Goal: Transaction & Acquisition: Purchase product/service

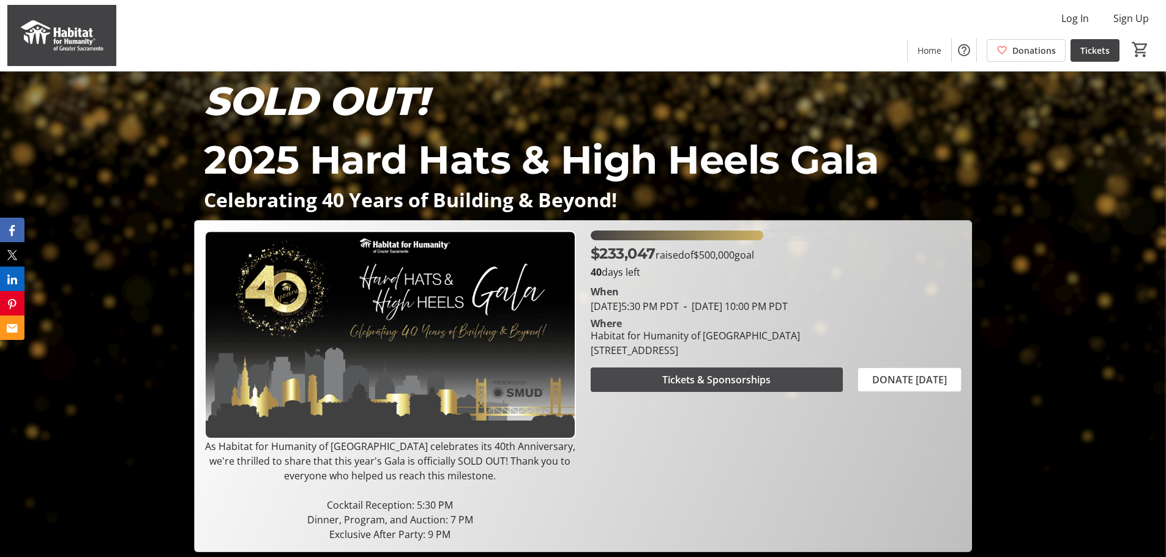
click at [698, 381] on span "Tickets & Sponsorships" at bounding box center [716, 380] width 108 height 15
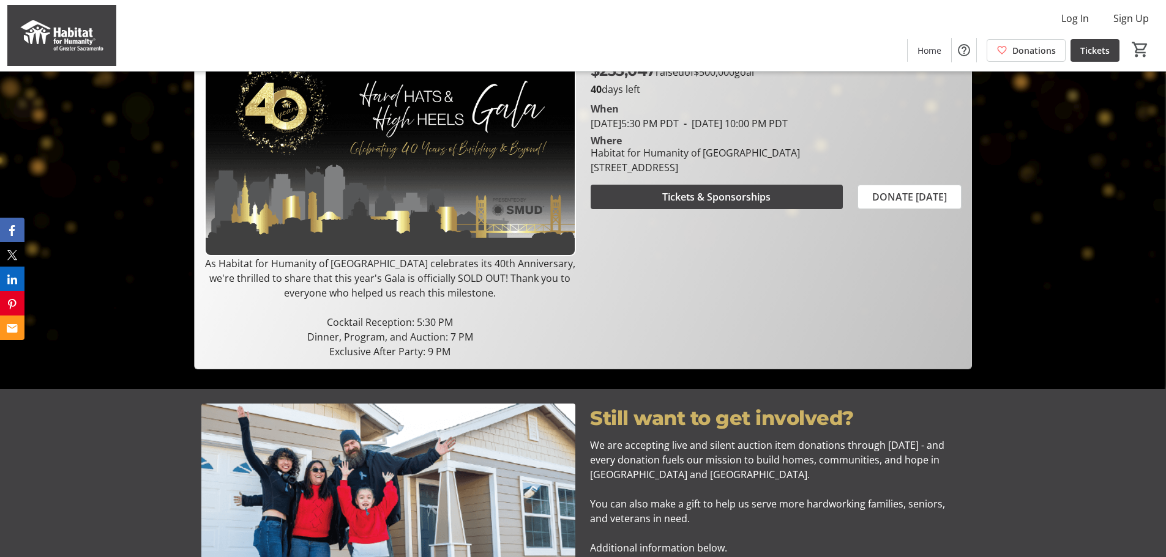
scroll to position [184, 0]
click at [303, 303] on p at bounding box center [389, 307] width 371 height 15
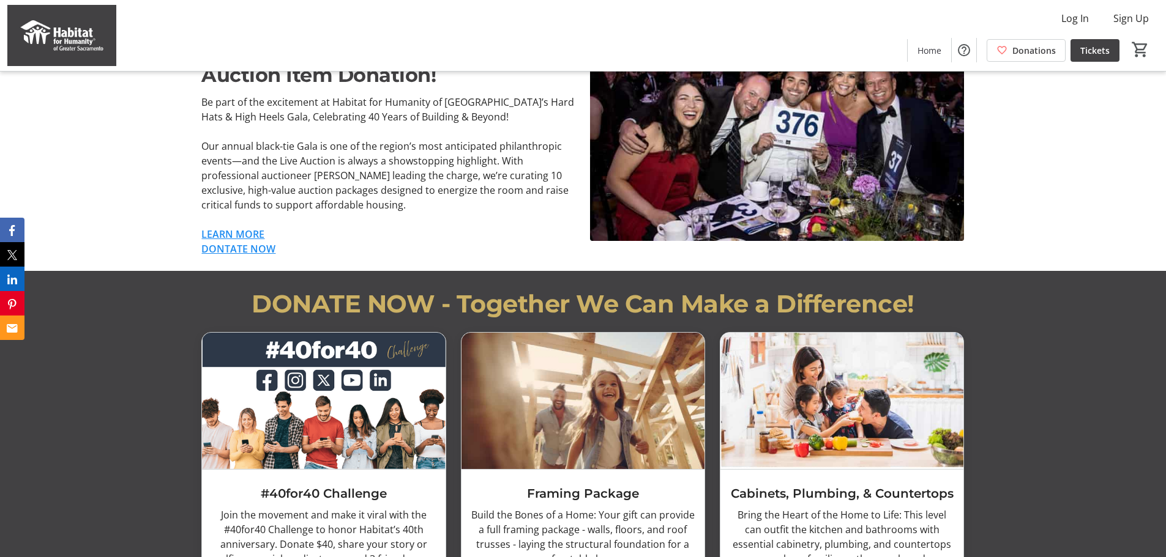
scroll to position [428, 0]
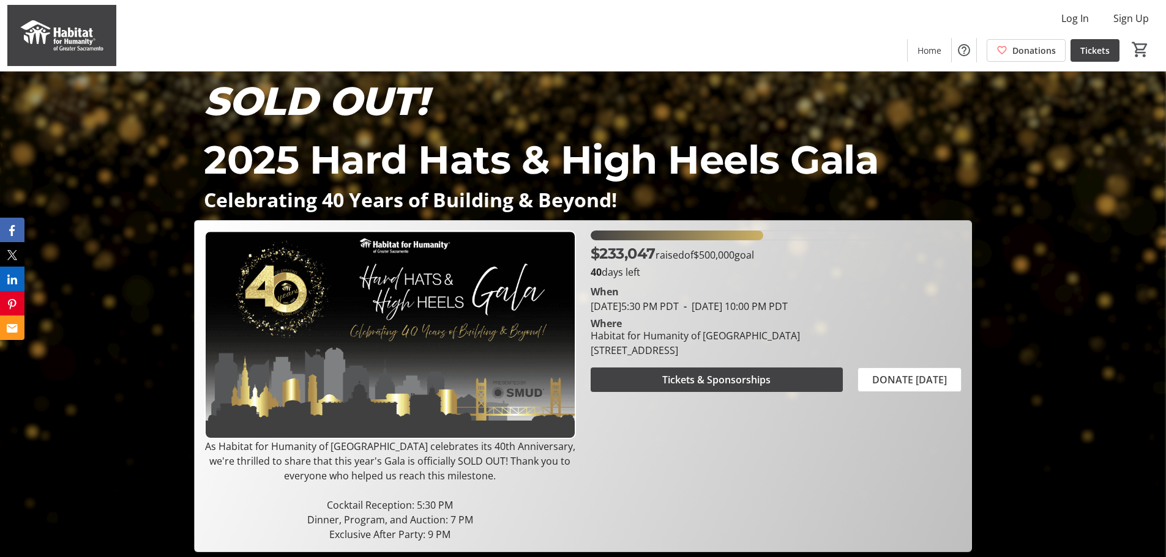
scroll to position [61, 0]
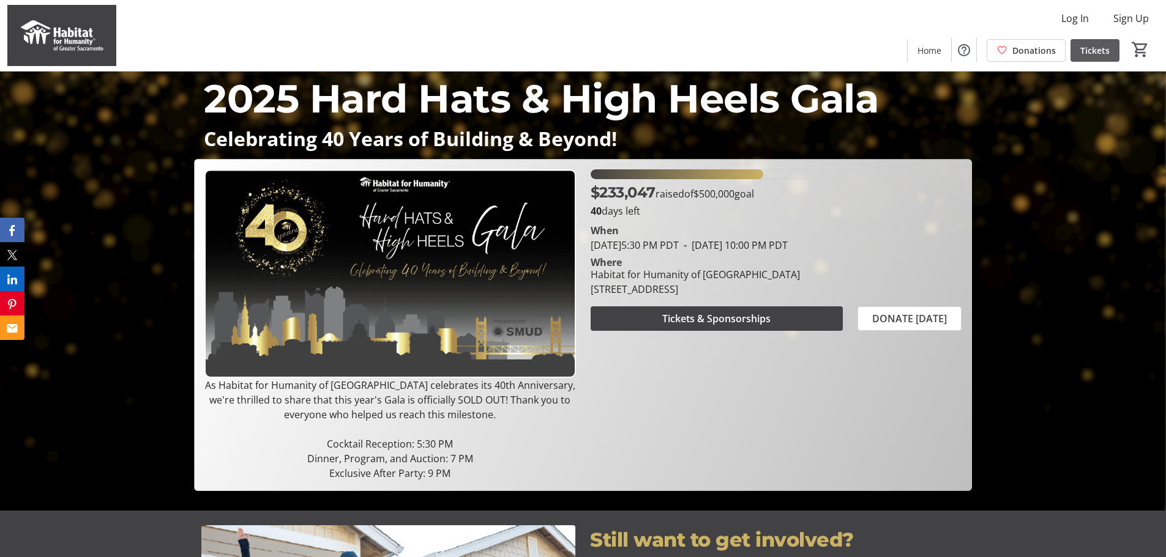
click at [1089, 48] on span "Tickets" at bounding box center [1094, 50] width 29 height 13
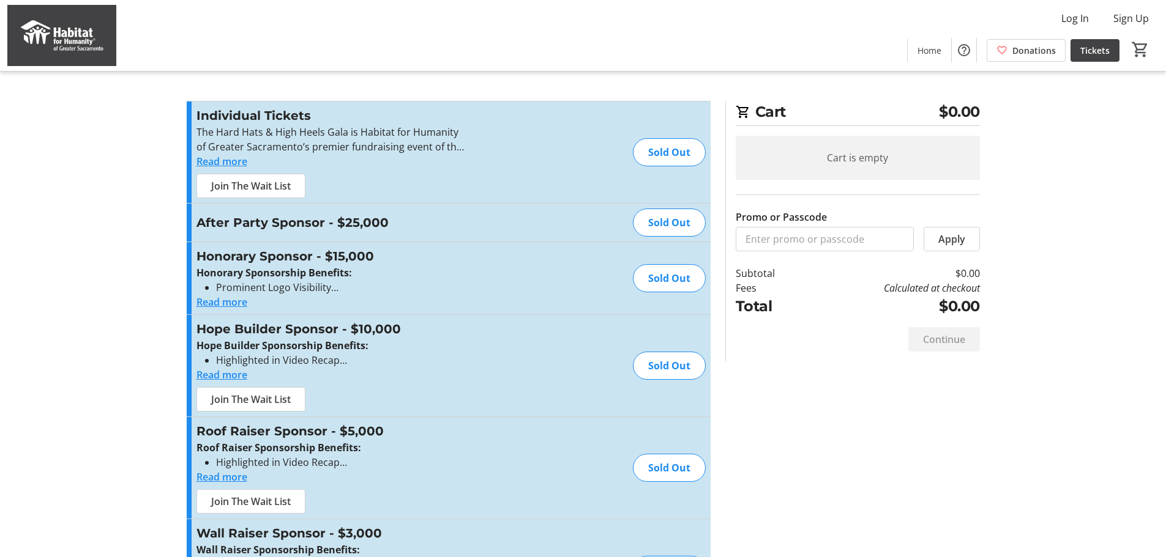
click at [132, 278] on tr-checkout-feature-upsell-ui "Cart $0.00 Cart is empty Promo or Passcode Apply Subtotal $0.00 Fees Calculated…" at bounding box center [583, 318] width 1166 height 636
